Goal: Information Seeking & Learning: Learn about a topic

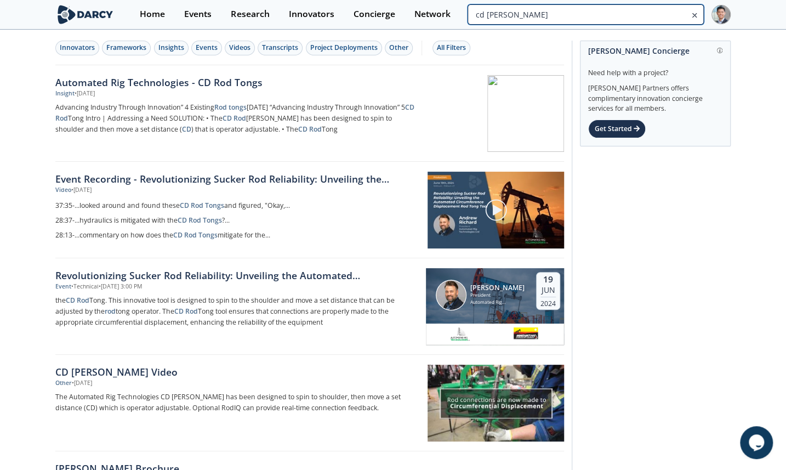
click at [639, 8] on input "cd rod tongs" at bounding box center [586, 14] width 236 height 20
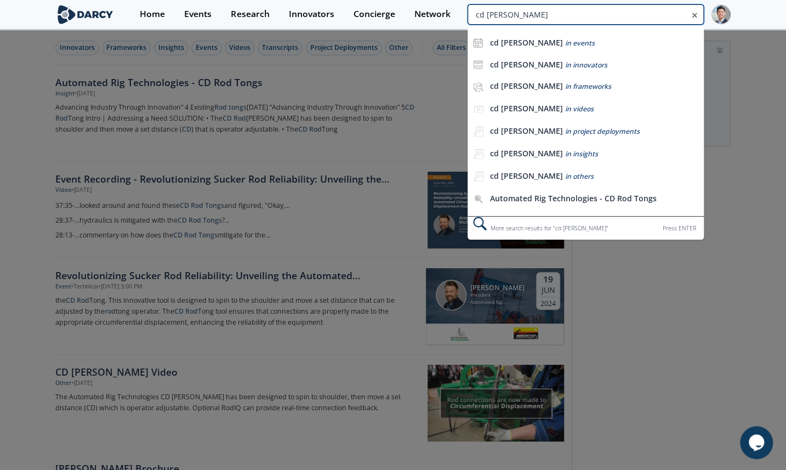
click at [531, 14] on input "cd rod tongs" at bounding box center [586, 14] width 236 height 20
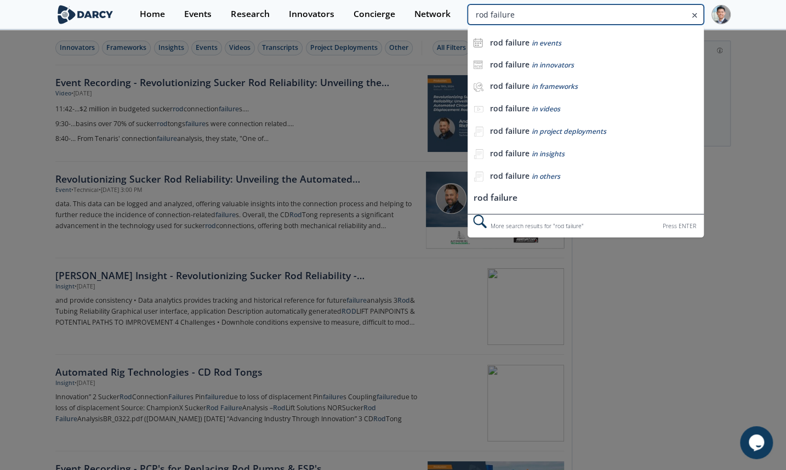
drag, startPoint x: 664, startPoint y: 19, endPoint x: 589, endPoint y: 16, distance: 74.6
click at [589, 16] on input "rod failure" at bounding box center [586, 14] width 236 height 20
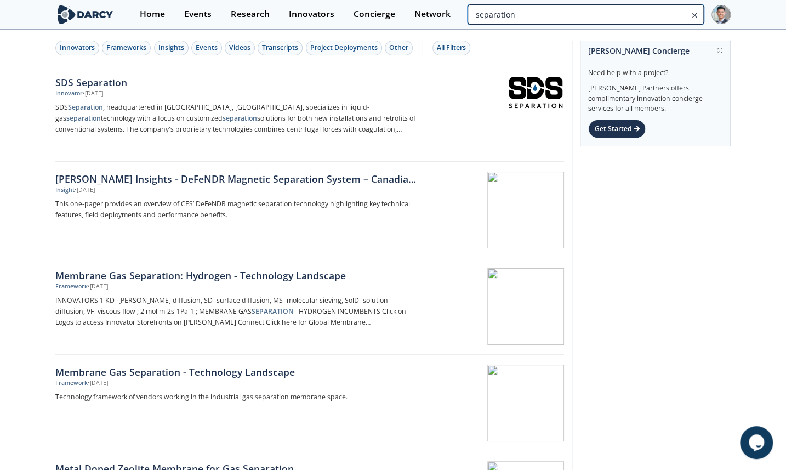
click at [663, 11] on input "separation" at bounding box center [586, 14] width 236 height 20
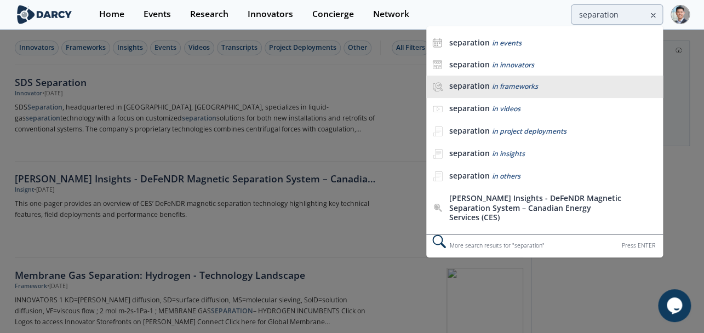
click at [496, 94] on li "separation in frameworks" at bounding box center [544, 87] width 236 height 22
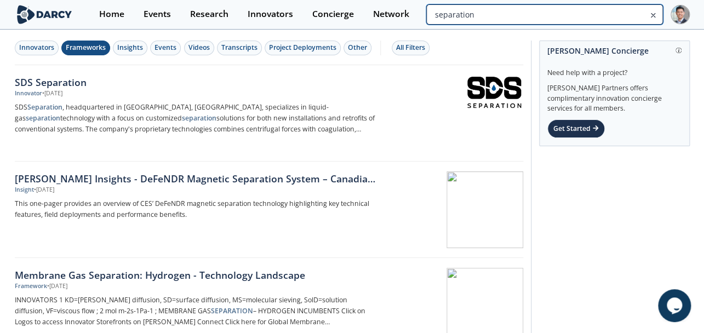
click at [591, 8] on input "separation" at bounding box center [544, 14] width 236 height 20
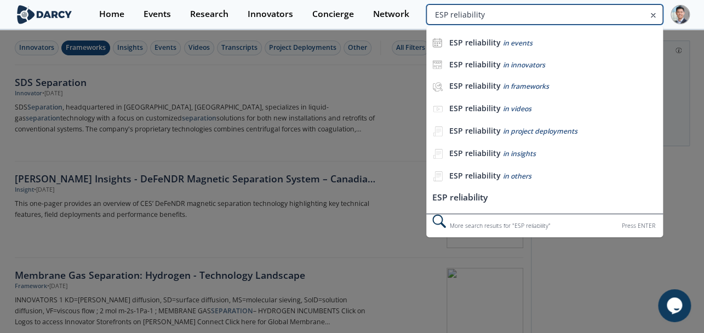
type input "ESP reliability"
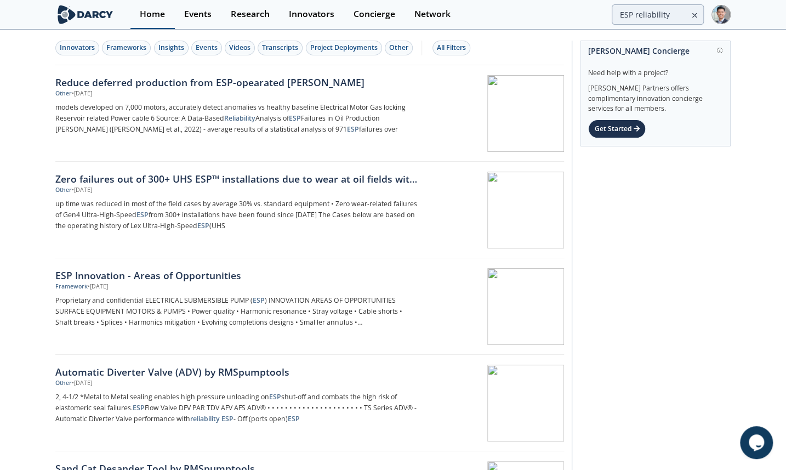
click at [159, 12] on div "Home" at bounding box center [152, 14] width 25 height 9
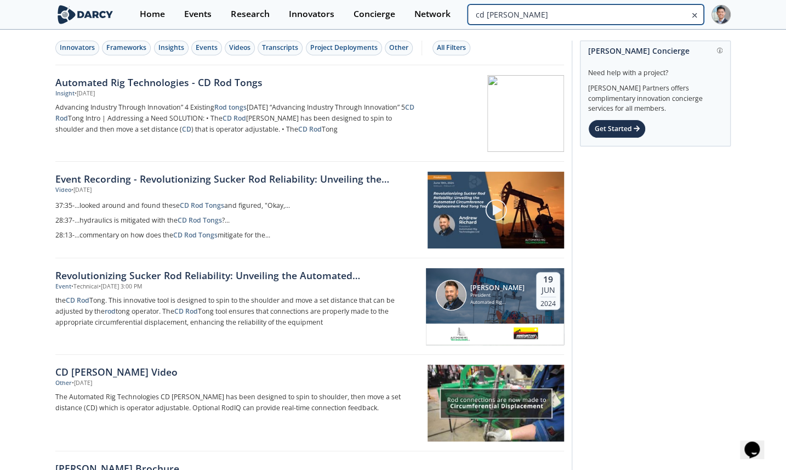
click at [659, 20] on input "cd rod tongs" at bounding box center [586, 14] width 236 height 20
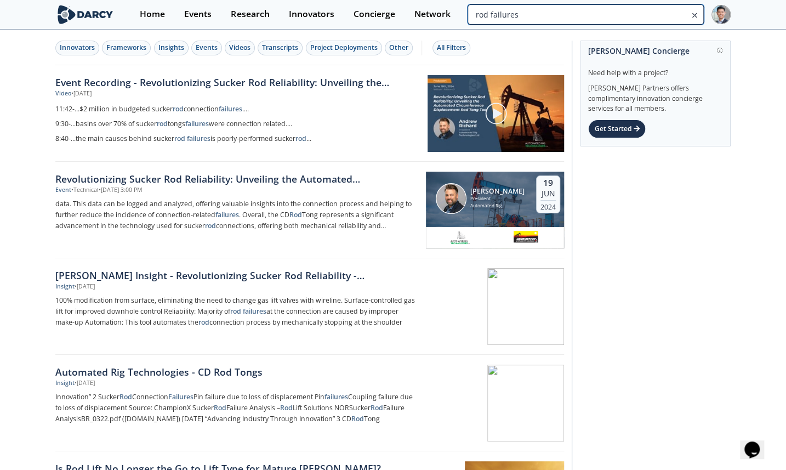
click at [655, 15] on input "rod failures" at bounding box center [586, 14] width 236 height 20
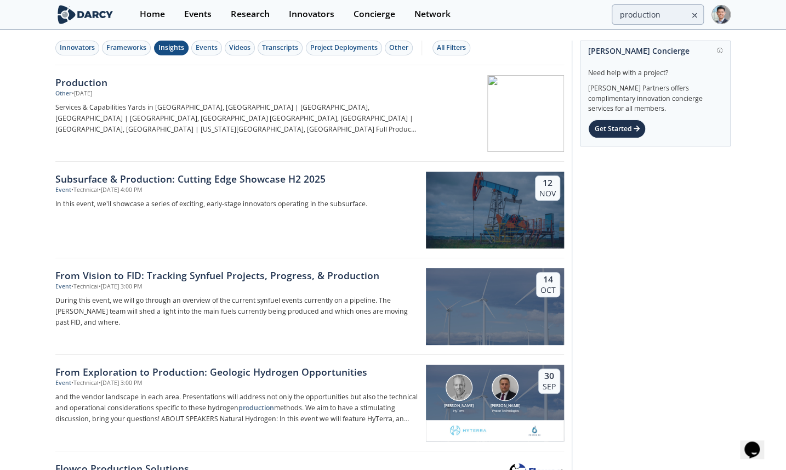
click at [174, 49] on div "Insights" at bounding box center [171, 48] width 26 height 10
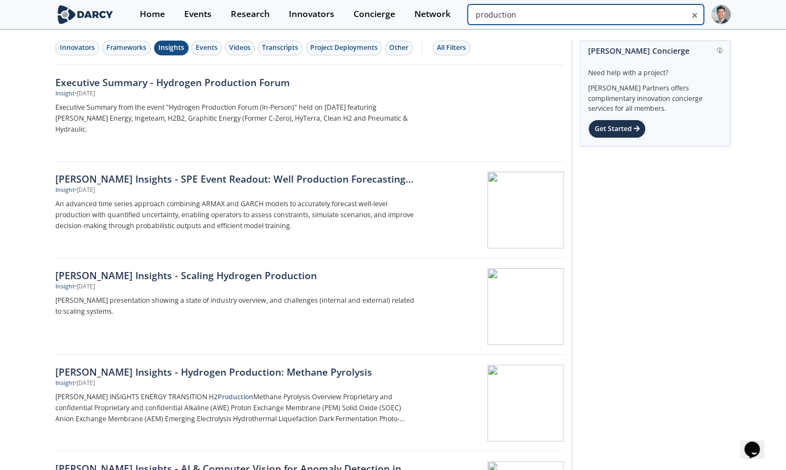
click at [655, 5] on input "production" at bounding box center [586, 14] width 236 height 20
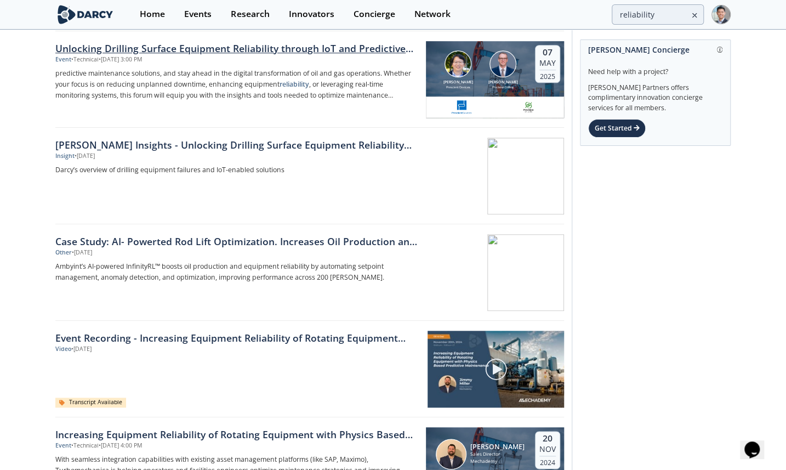
scroll to position [498, 0]
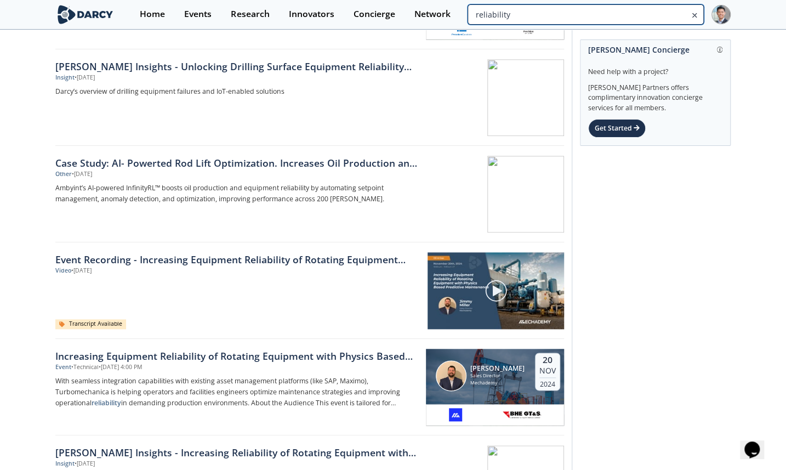
click at [638, 22] on input "reliability" at bounding box center [586, 14] width 236 height 20
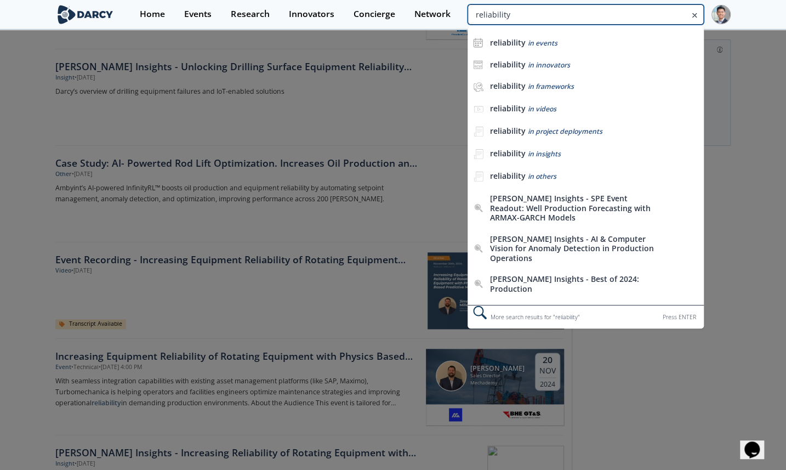
click at [638, 22] on input "reliability" at bounding box center [586, 14] width 236 height 20
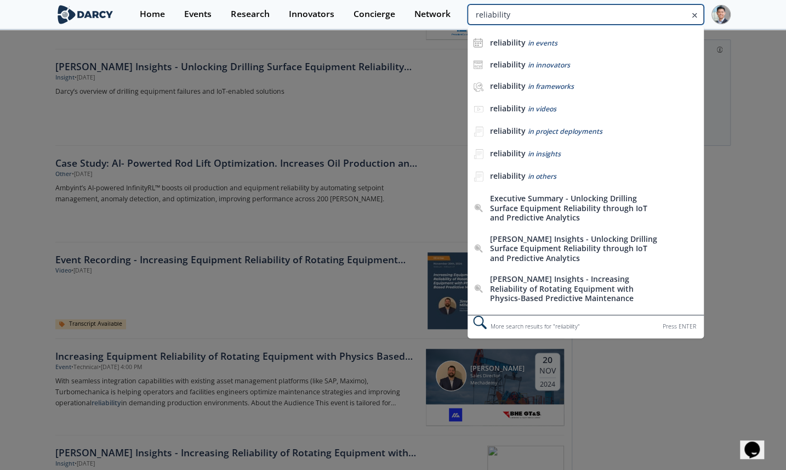
type input "r"
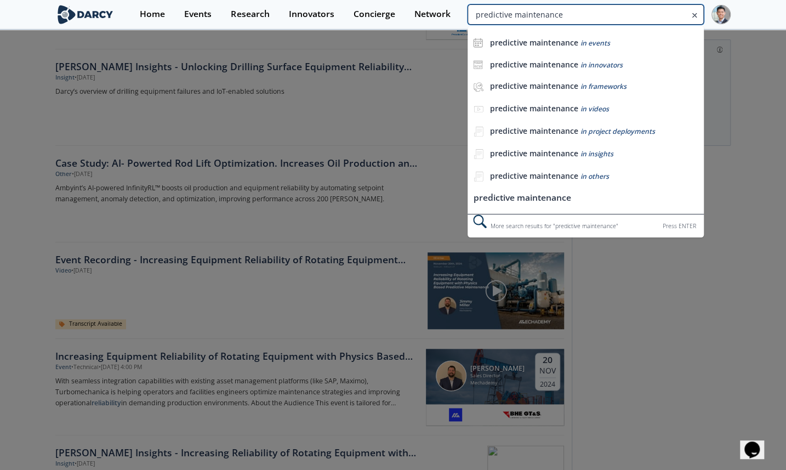
type input "predictive maintenance"
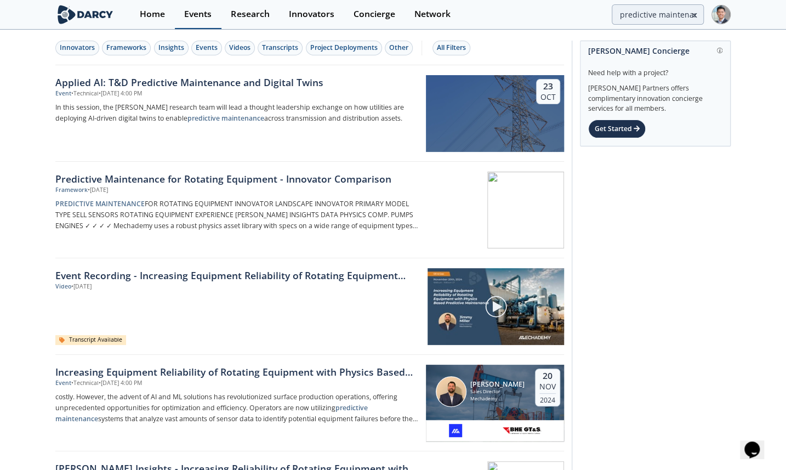
click at [204, 3] on link "Events" at bounding box center [198, 14] width 47 height 29
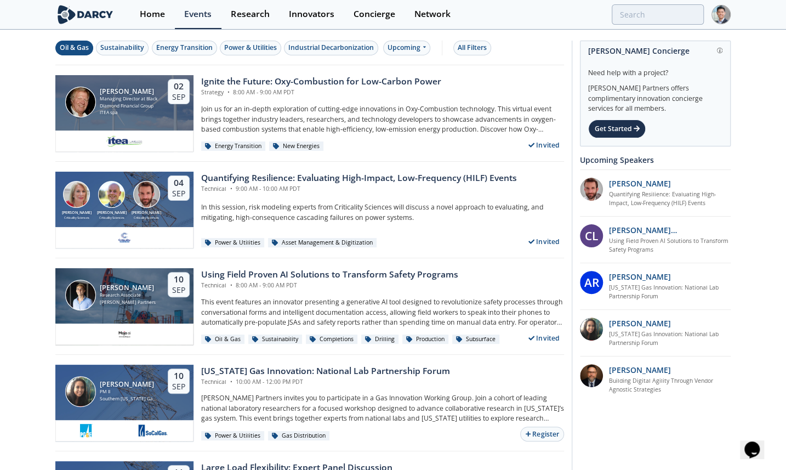
click at [78, 45] on div "Oil & Gas" at bounding box center [74, 48] width 29 height 10
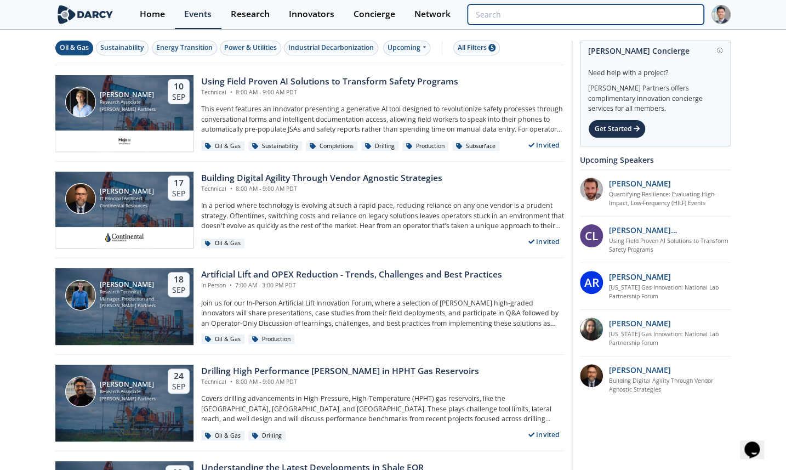
click at [617, 17] on input "search" at bounding box center [586, 14] width 236 height 20
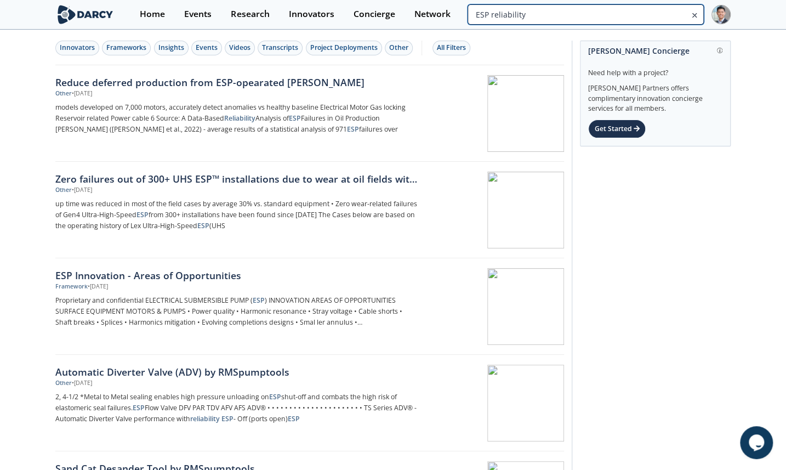
click at [641, 16] on input "ESP reliability" at bounding box center [586, 14] width 236 height 20
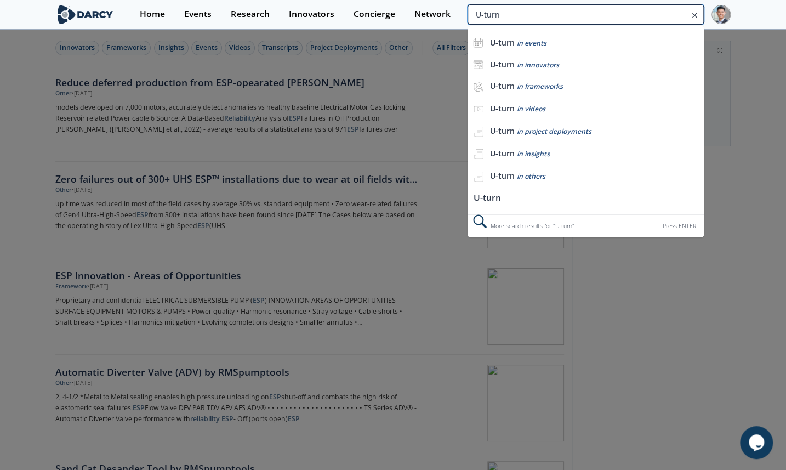
type input "U-turn"
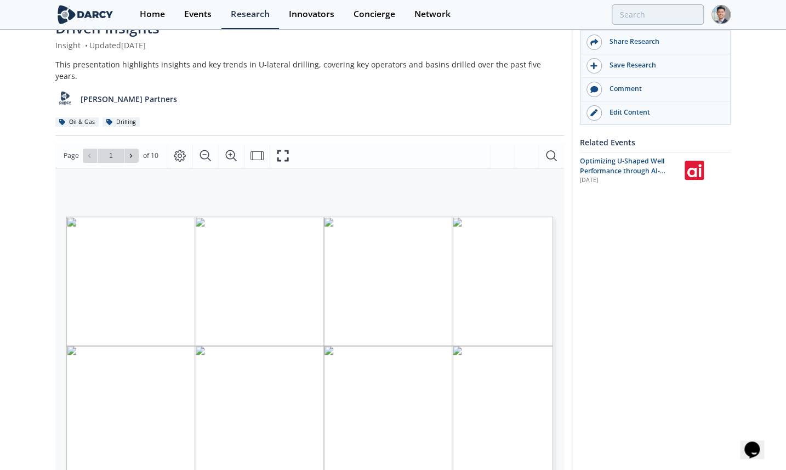
scroll to position [166, 0]
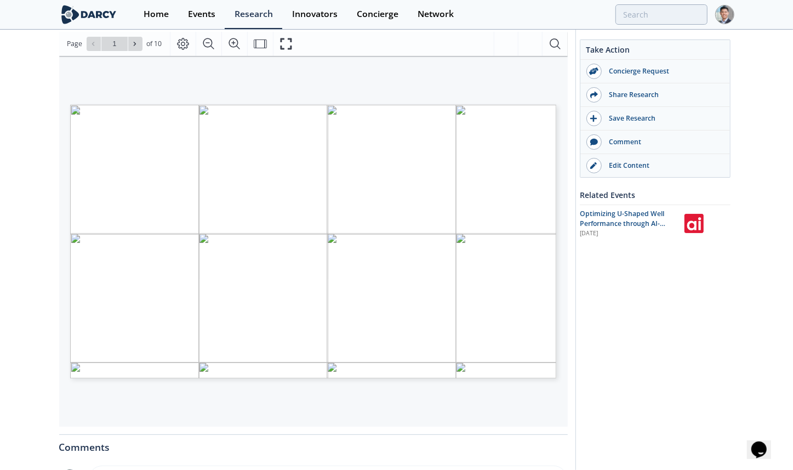
type input "2"
type input "3"
type input "5"
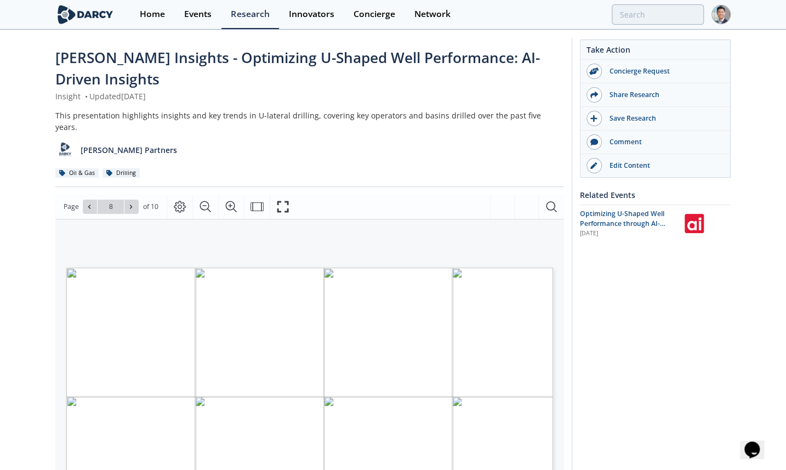
scroll to position [0, 0]
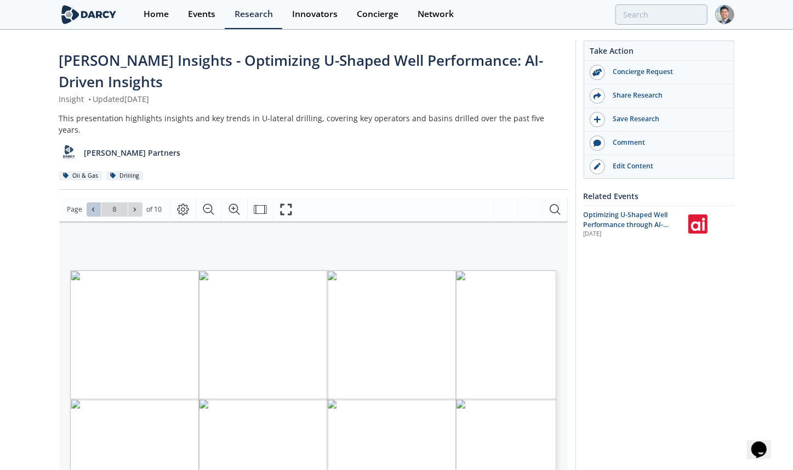
click at [95, 206] on icon at bounding box center [93, 209] width 7 height 7
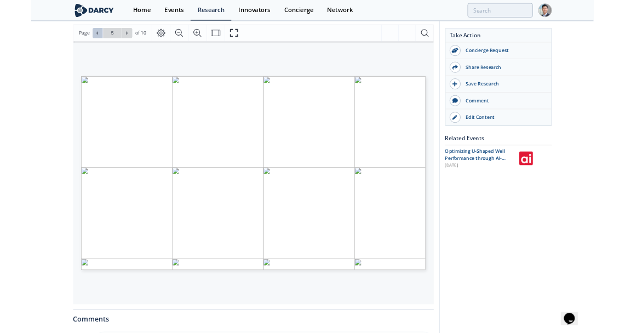
scroll to position [166, 0]
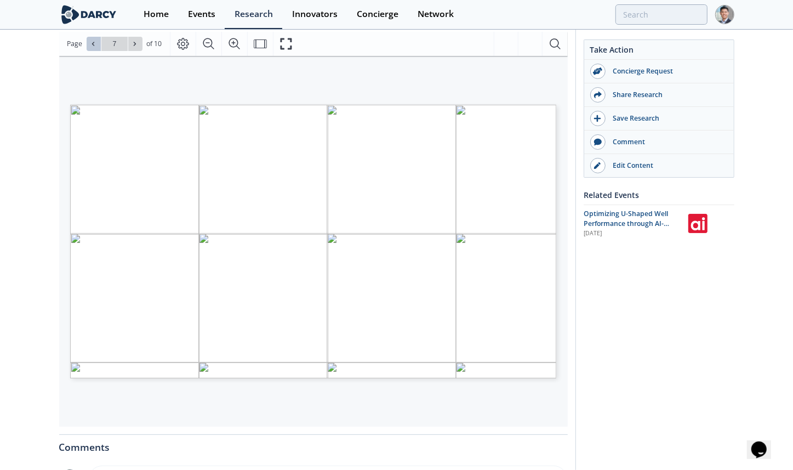
type input "8"
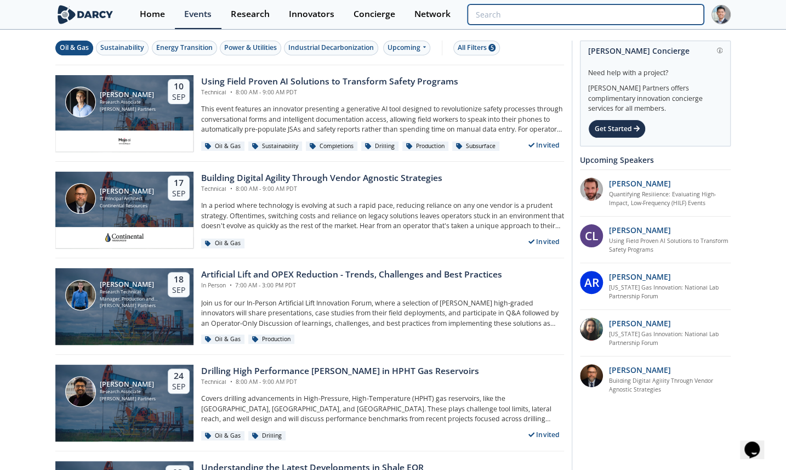
click at [662, 14] on input "search" at bounding box center [586, 14] width 236 height 20
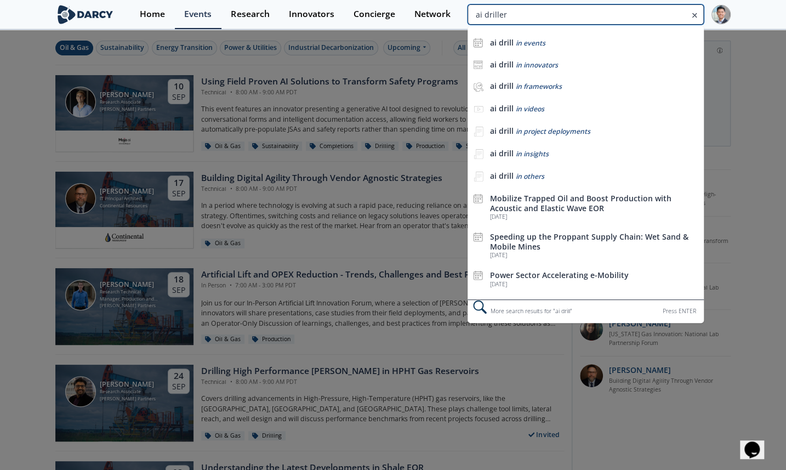
type input "ai driller"
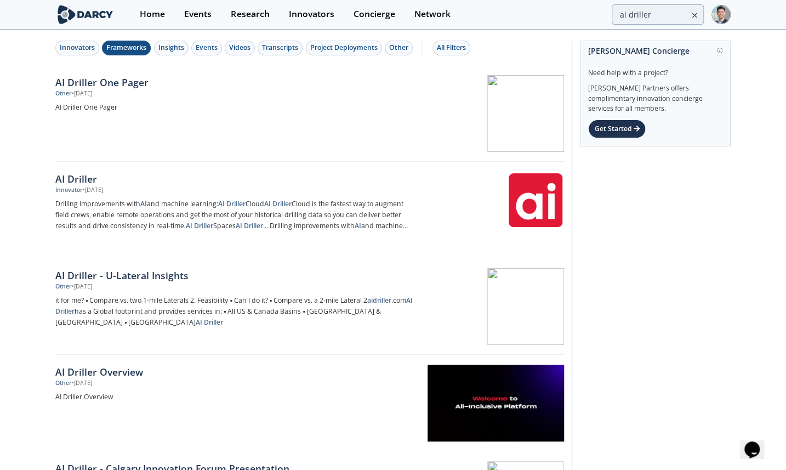
click at [124, 49] on div "Frameworks" at bounding box center [126, 48] width 40 height 10
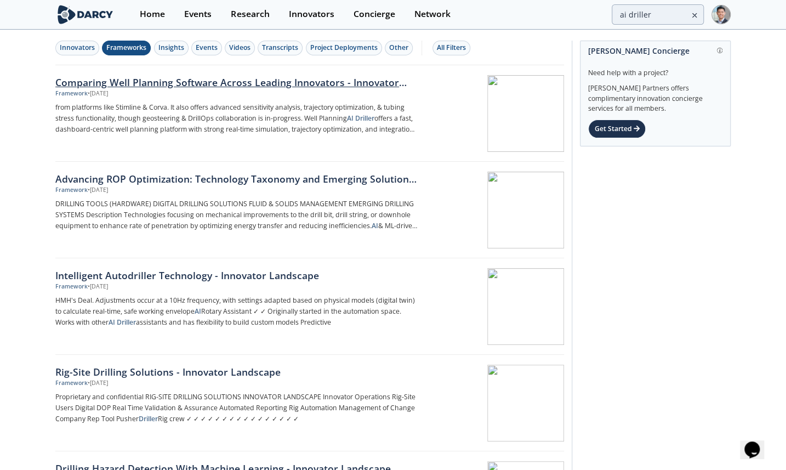
click at [161, 96] on div "Framework • Aug 25, 2025" at bounding box center [236, 93] width 363 height 9
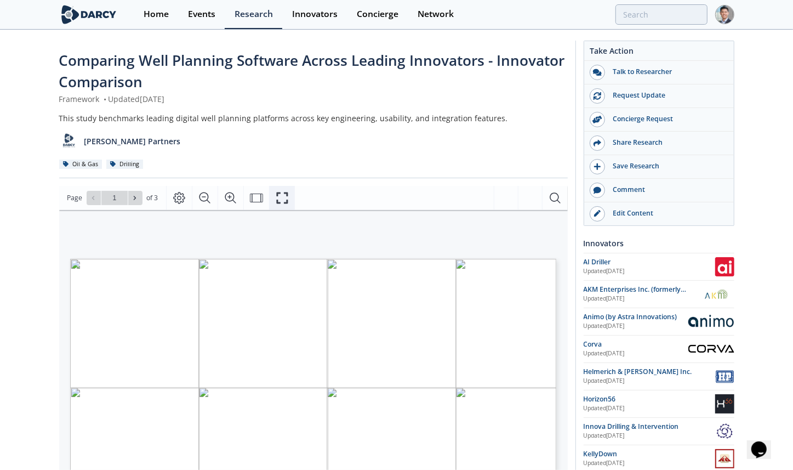
click at [290, 202] on button "Fullscreen" at bounding box center [282, 198] width 26 height 24
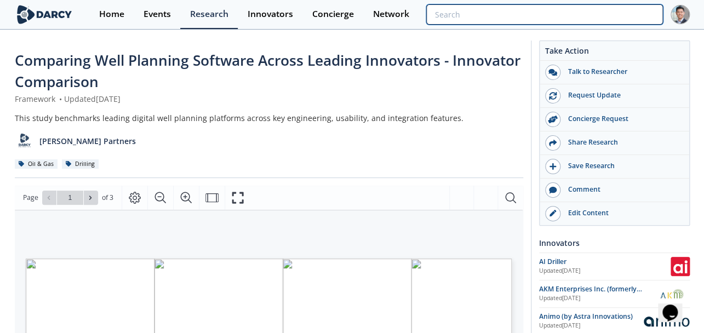
click at [598, 16] on input "search" at bounding box center [544, 14] width 236 height 20
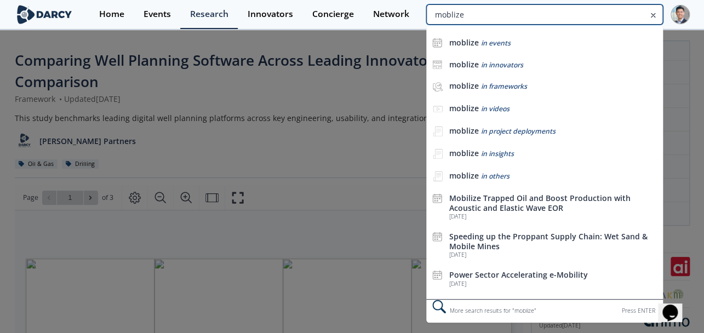
type input "moblize"
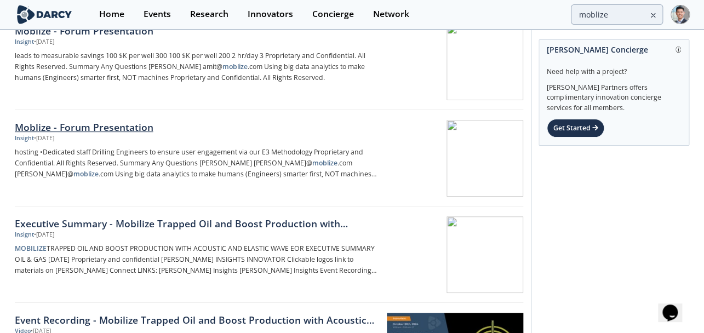
scroll to position [166, 0]
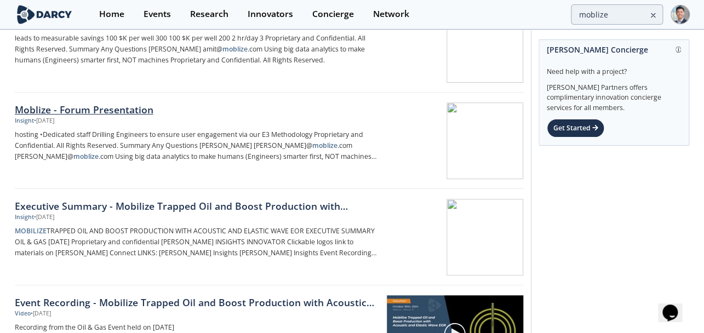
click at [153, 108] on div "Moblize - Forum Presentation" at bounding box center [196, 110] width 363 height 14
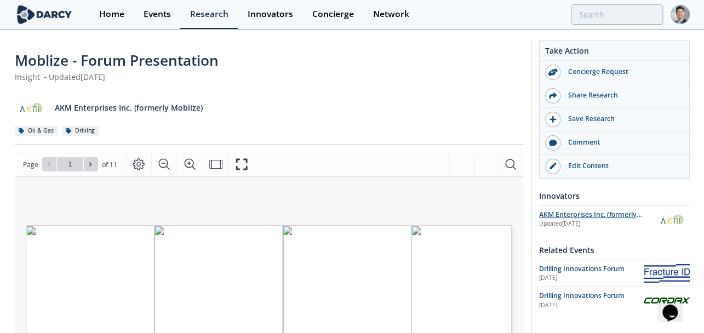
click at [581, 210] on div "AKM Enterprises Inc. (formerly Moblize)" at bounding box center [597, 215] width 117 height 10
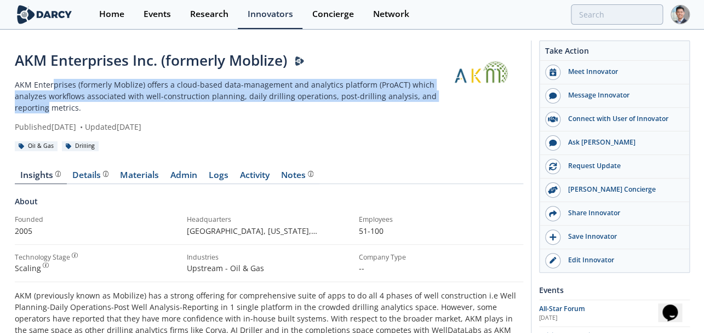
drag, startPoint x: 52, startPoint y: 89, endPoint x: 47, endPoint y: 108, distance: 19.8
click at [47, 108] on p "AKM Enterprises (formerly Moblize) offers a cloud-based data-management and ana…" at bounding box center [229, 96] width 429 height 35
click at [78, 93] on p "AKM Enterprises (formerly Moblize) offers a cloud-based data-management and ana…" at bounding box center [229, 96] width 429 height 35
drag, startPoint x: 75, startPoint y: 86, endPoint x: 52, endPoint y: 104, distance: 28.9
click at [52, 104] on p "AKM Enterprises (formerly Moblize) offers a cloud-based data-management and ana…" at bounding box center [229, 96] width 429 height 35
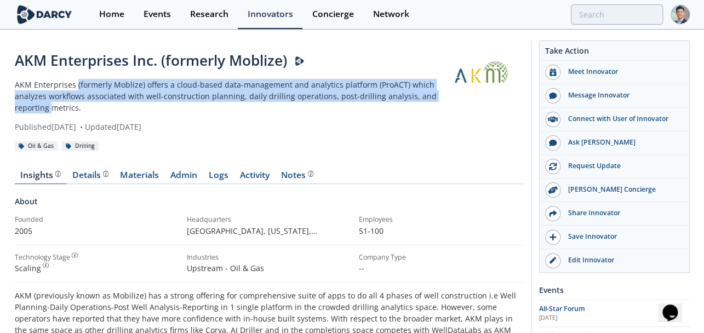
scroll to position [166, 0]
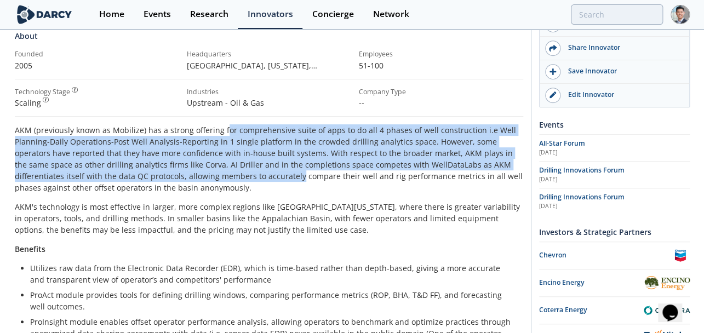
drag, startPoint x: 221, startPoint y: 129, endPoint x: 211, endPoint y: 178, distance: 49.9
click at [211, 178] on p "AKM (previously known as Mobilize) has a strong offering for comprehensive suit…" at bounding box center [269, 158] width 509 height 69
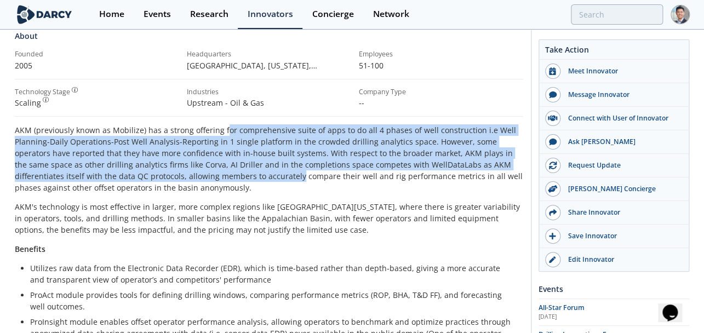
click at [163, 134] on p "AKM (previously known as Mobilize) has a strong offering for comprehensive suit…" at bounding box center [269, 158] width 509 height 69
drag, startPoint x: 170, startPoint y: 131, endPoint x: 208, endPoint y: 176, distance: 59.1
click at [208, 176] on p "AKM (previously known as Mobilize) has a strong offering for comprehensive suit…" at bounding box center [269, 158] width 509 height 69
click at [208, 175] on p "AKM (previously known as Mobilize) has a strong offering for comprehensive suit…" at bounding box center [269, 158] width 509 height 69
drag, startPoint x: 218, startPoint y: 129, endPoint x: 211, endPoint y: 173, distance: 43.9
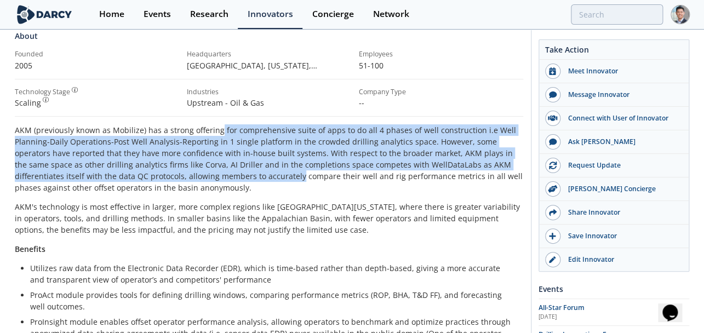
click at [211, 173] on p "AKM (previously known as Mobilize) has a strong offering for comprehensive suit…" at bounding box center [269, 158] width 509 height 69
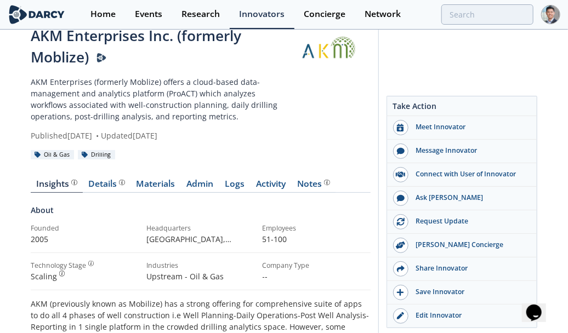
scroll to position [0, 0]
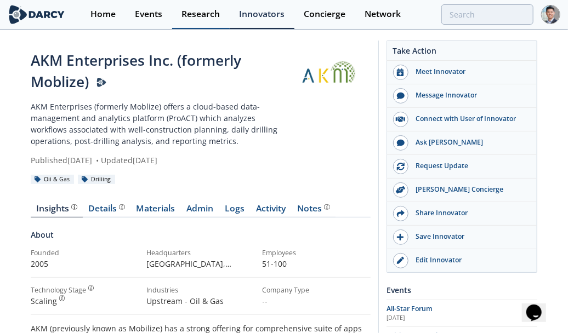
click at [204, 20] on link "Research" at bounding box center [201, 14] width 58 height 29
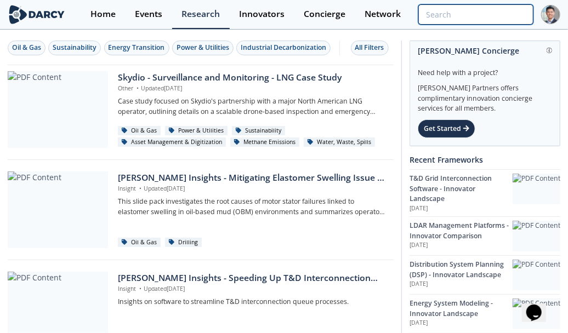
click at [503, 20] on input "search" at bounding box center [475, 14] width 115 height 20
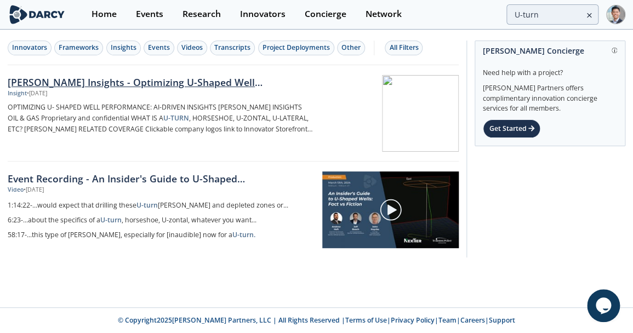
click at [181, 72] on link "[PERSON_NAME] Insights - Optimizing U-Shaped Well Performance: AI-Driven Insigh…" at bounding box center [233, 113] width 451 height 96
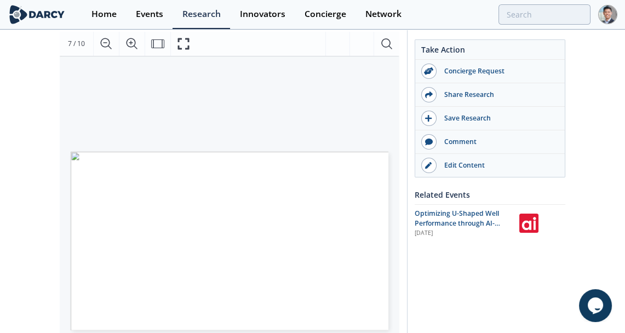
scroll to position [332, 0]
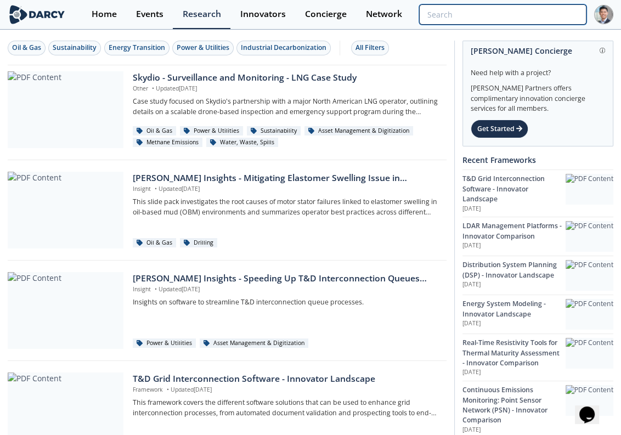
click at [537, 13] on input "search" at bounding box center [502, 14] width 167 height 20
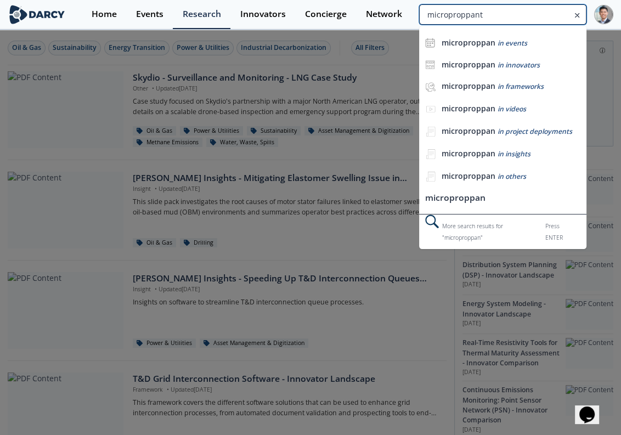
type input "microproppant"
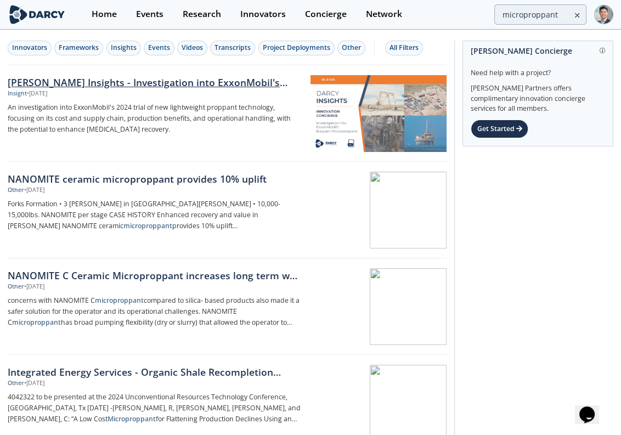
click at [195, 85] on div "Darcy Insights - Investigation into ExxonMobil's Buoyant Microproppant" at bounding box center [154, 82] width 293 height 14
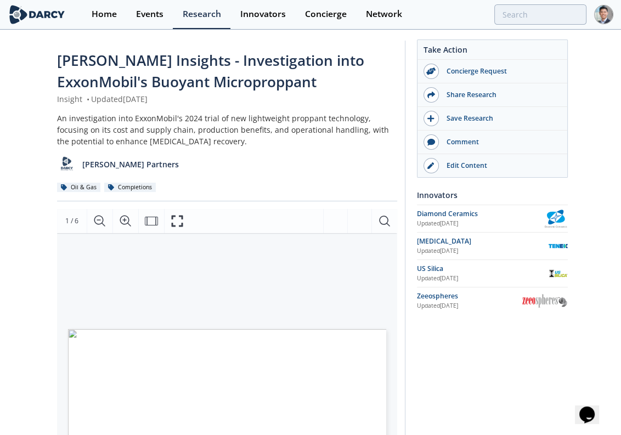
scroll to position [166, 0]
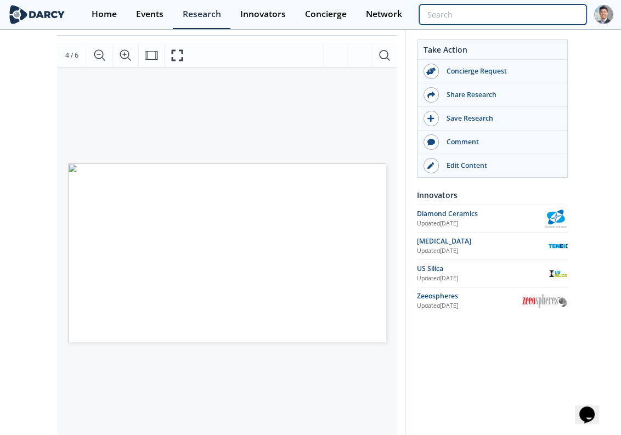
click at [548, 10] on input "search" at bounding box center [502, 14] width 167 height 20
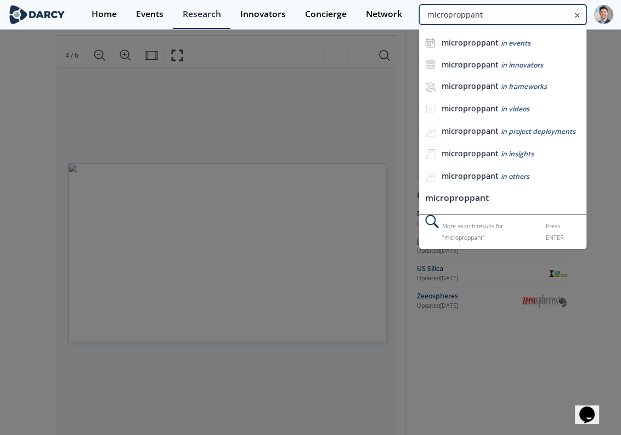
type input "microproppant"
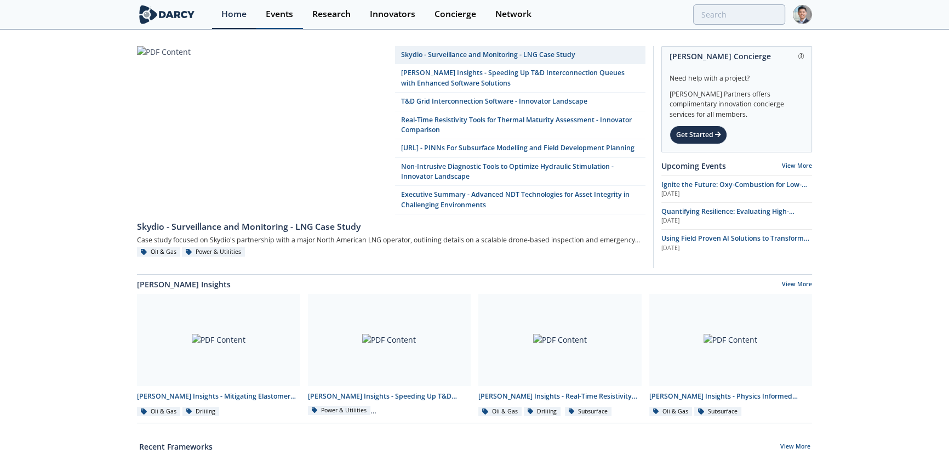
click at [275, 15] on div "Events" at bounding box center [279, 14] width 27 height 9
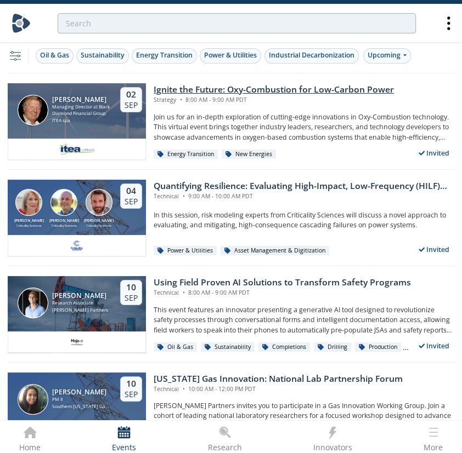
click at [220, 96] on div "Strategy • 8:00 AM - 9:00 AM PDT" at bounding box center [273, 100] width 240 height 9
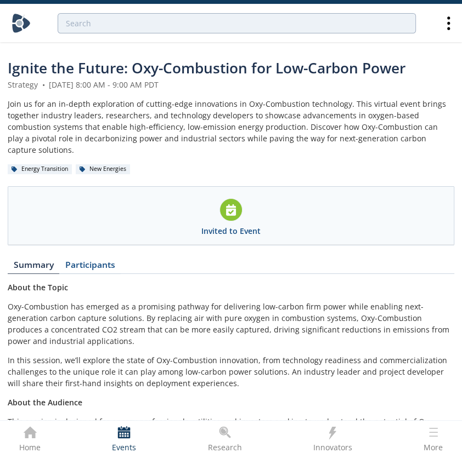
scroll to position [85, 0]
